Goal: Navigation & Orientation: Find specific page/section

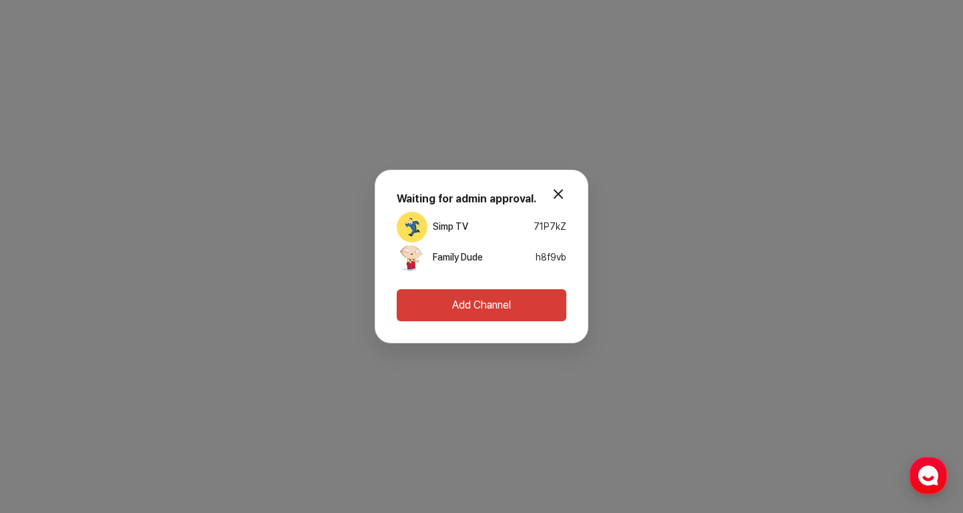
click at [553, 192] on button "modal.close" at bounding box center [558, 194] width 27 height 27
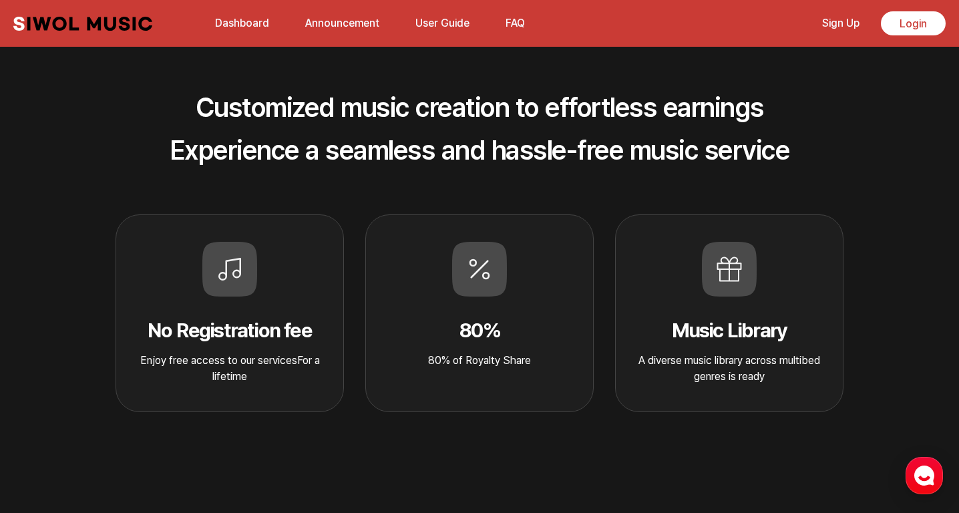
scroll to position [543, 0]
